Goal: Register for event/course

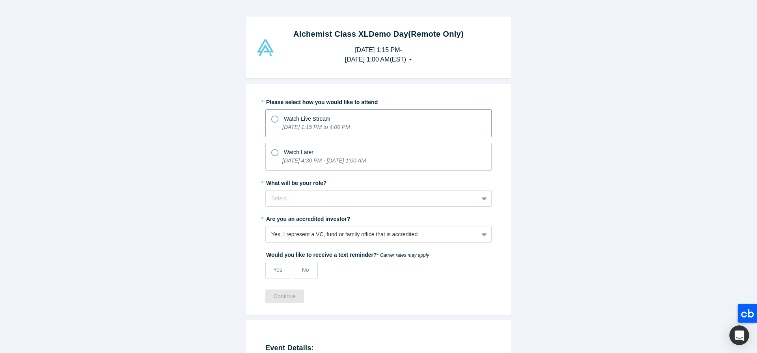
click at [316, 128] on icon "[DATE] 1:15 PM to 4:00 PM" at bounding box center [316, 127] width 68 height 6
click at [0, 0] on input "Watch Live Stream [DATE] 1:15 PM to 4:00 PM" at bounding box center [0, 0] width 0 height 0
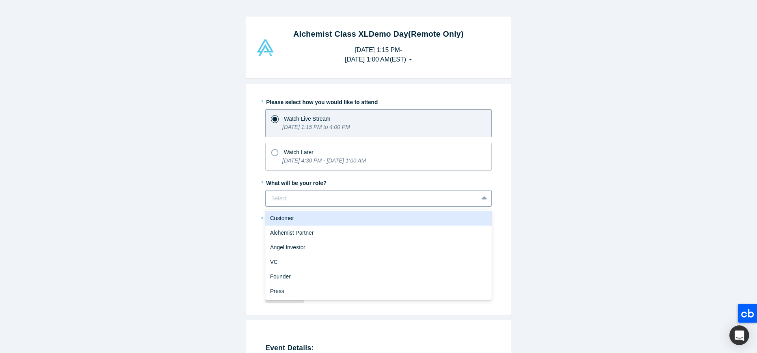
click at [331, 202] on div at bounding box center [371, 198] width 201 height 10
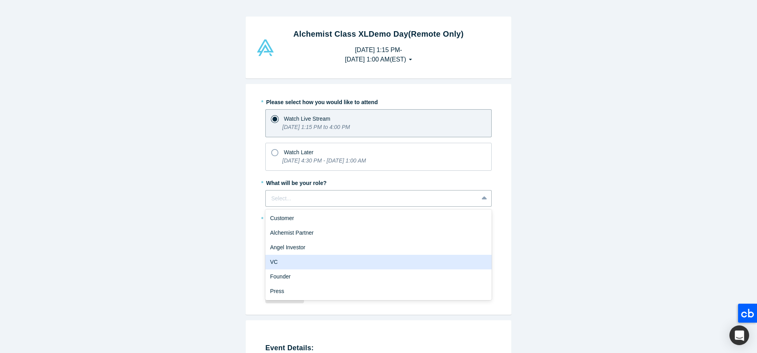
click at [305, 265] on div "VC" at bounding box center [378, 262] width 226 height 15
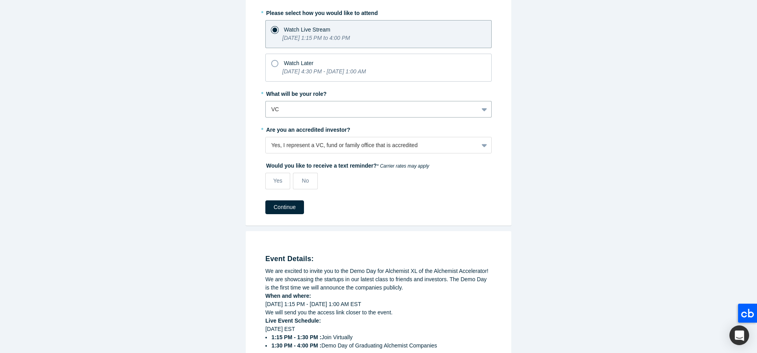
scroll to position [94, 0]
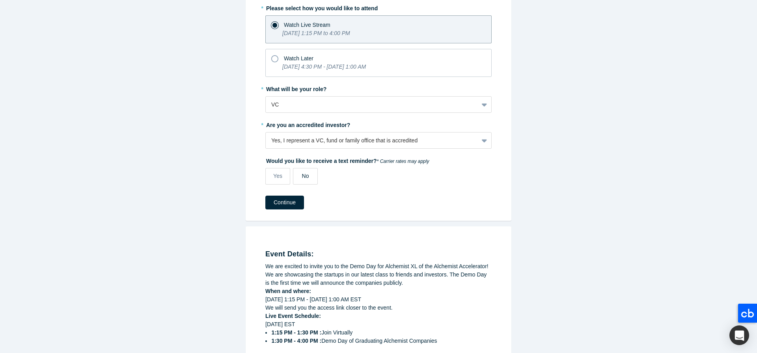
click at [315, 180] on label "No" at bounding box center [305, 176] width 25 height 17
click at [0, 0] on input "No" at bounding box center [0, 0] width 0 height 0
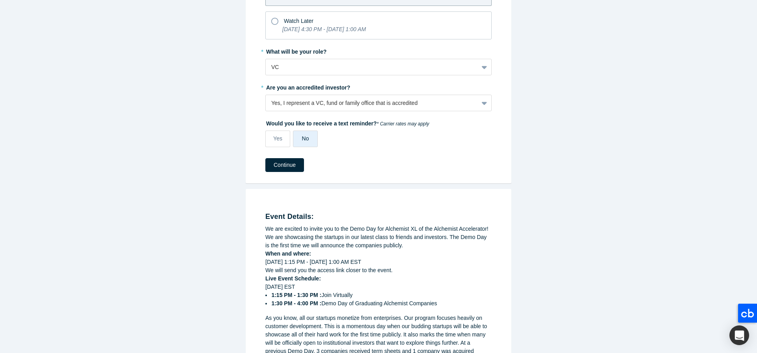
scroll to position [119, 0]
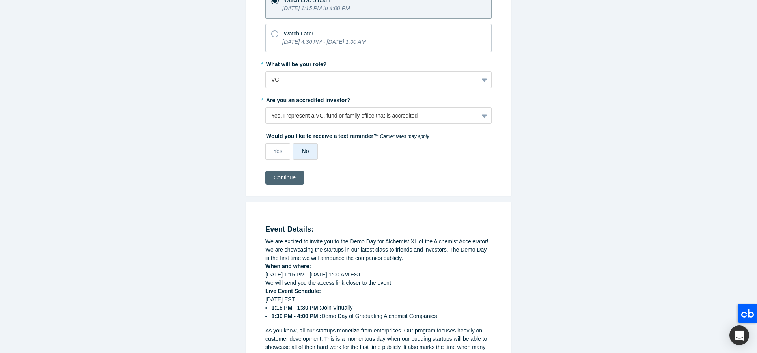
click at [279, 181] on button "Continue" at bounding box center [284, 178] width 39 height 14
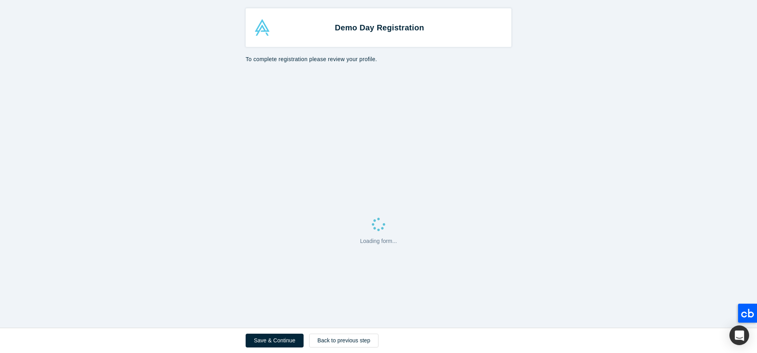
select select "US"
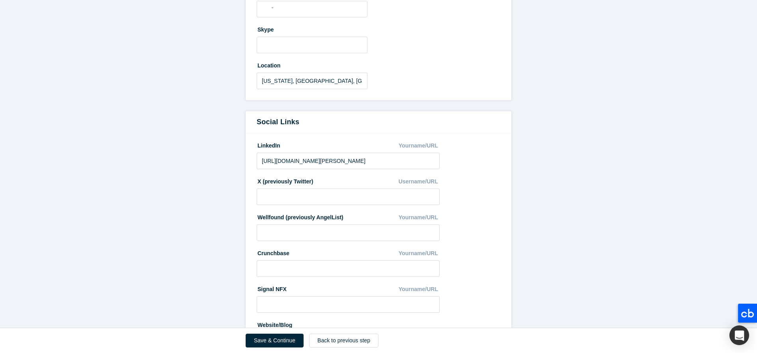
scroll to position [366, 0]
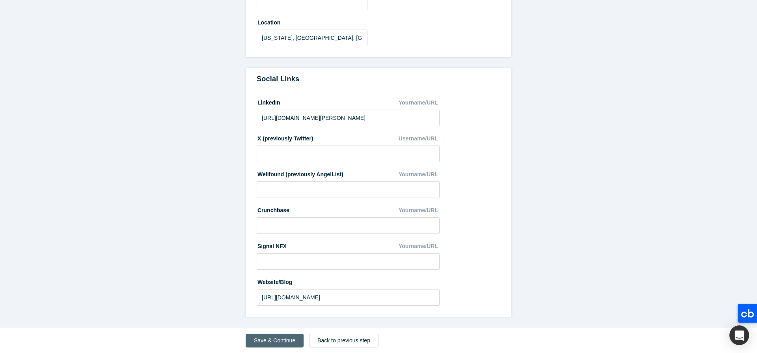
click at [265, 340] on button "Save & Continue" at bounding box center [274, 340] width 58 height 14
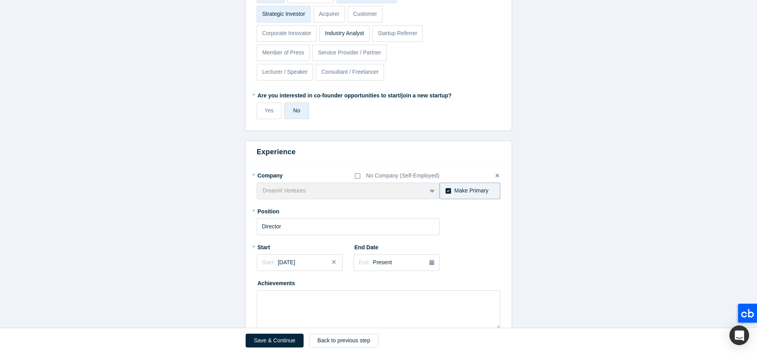
scroll to position [314, 0]
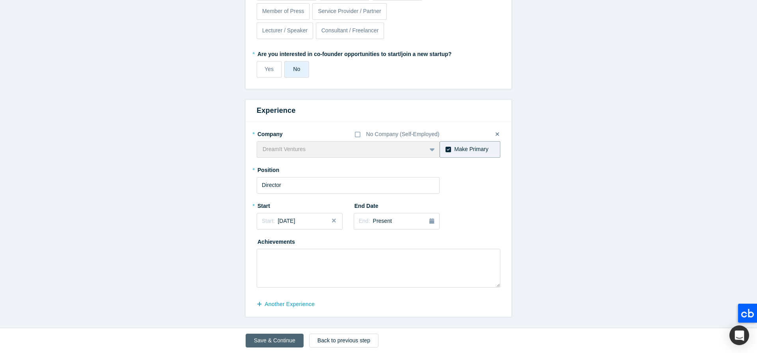
click at [288, 337] on button "Save & Continue" at bounding box center [274, 340] width 58 height 14
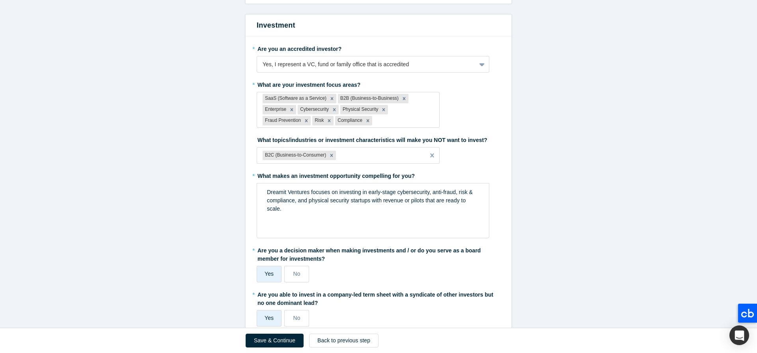
scroll to position [494, 0]
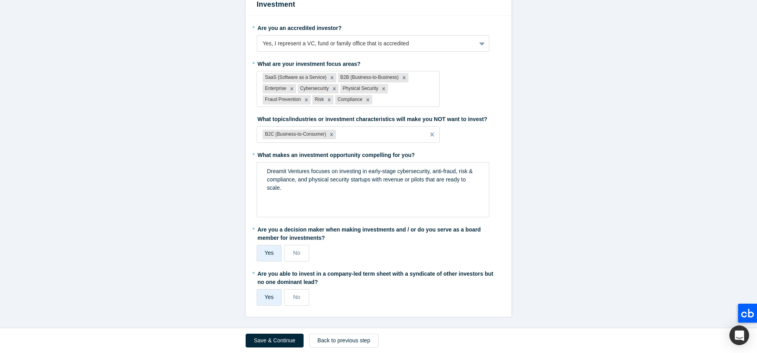
click at [291, 339] on button "Save & Continue" at bounding box center [274, 340] width 58 height 14
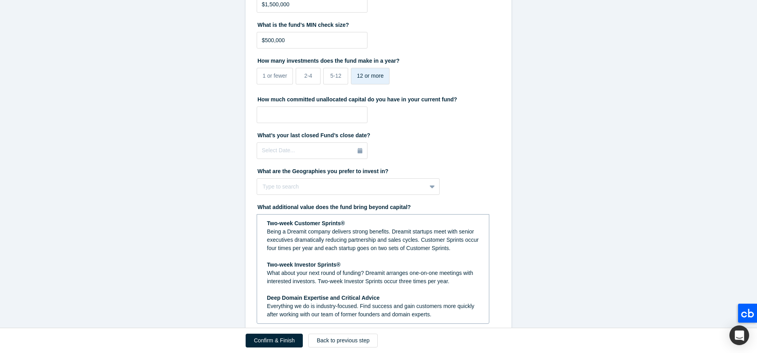
scroll to position [340, 0]
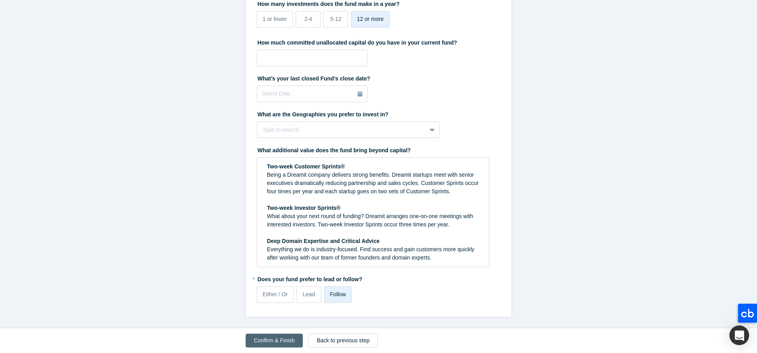
click at [274, 338] on button "Confirm & Finish" at bounding box center [273, 340] width 57 height 14
